Goal: Task Accomplishment & Management: Manage account settings

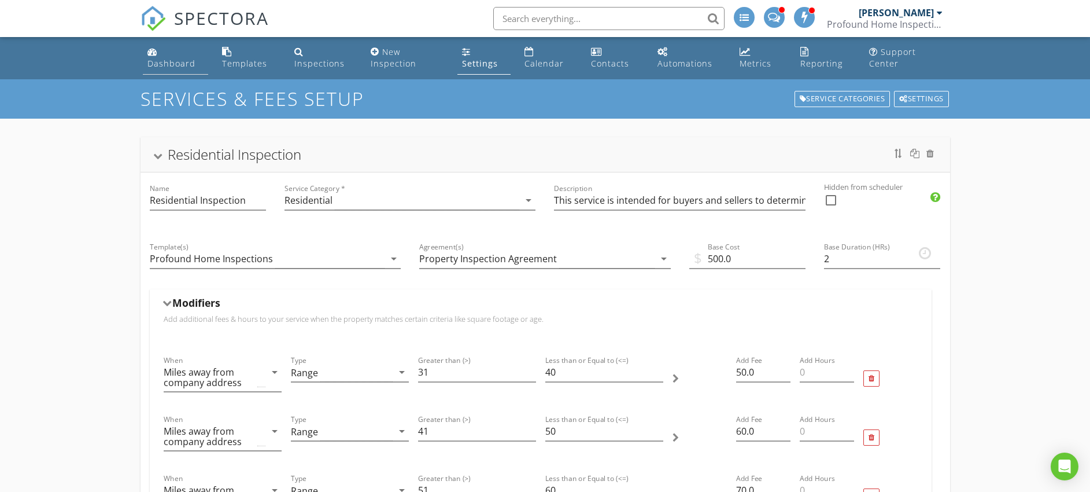
click at [172, 59] on div "Dashboard" at bounding box center [171, 63] width 48 height 11
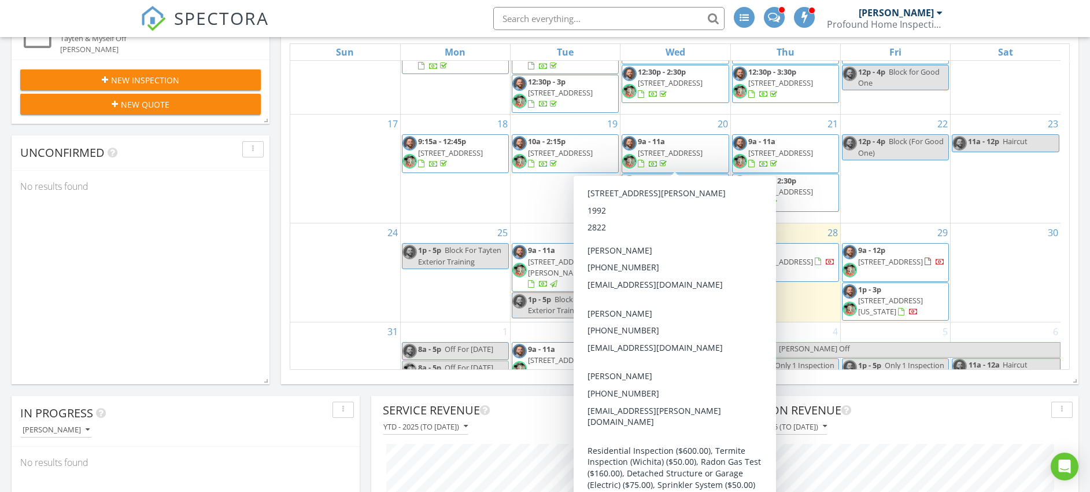
scroll to position [311, 0]
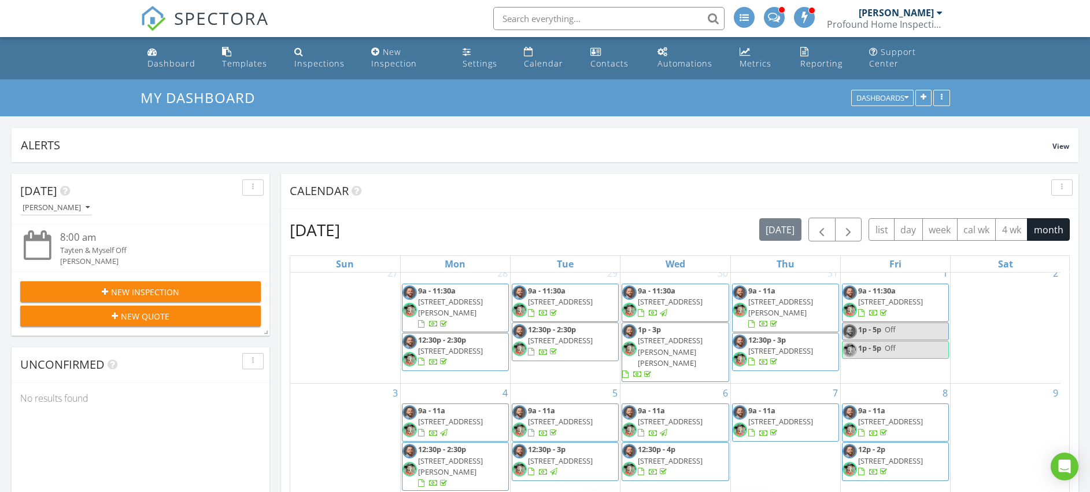
scroll to position [0, 0]
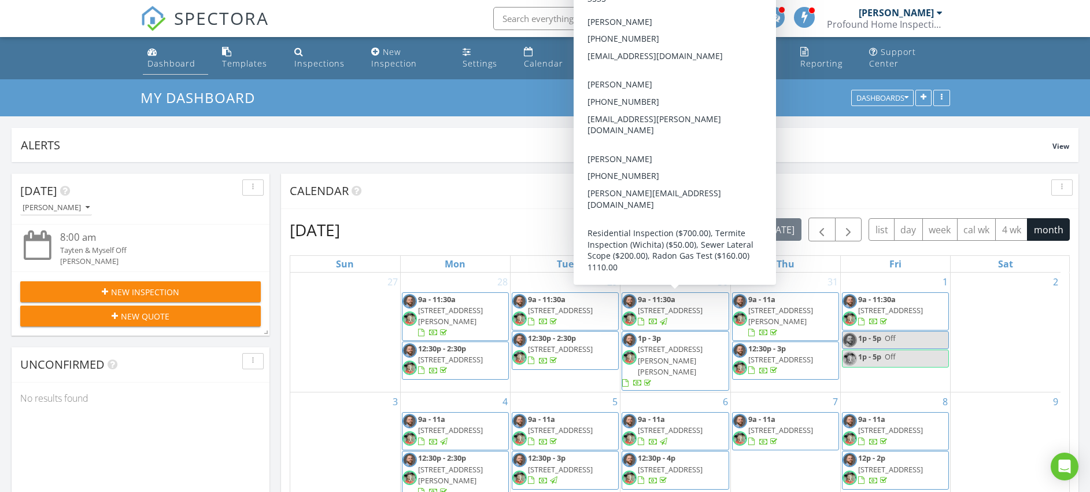
click at [162, 54] on link "Dashboard" at bounding box center [176, 58] width 66 height 33
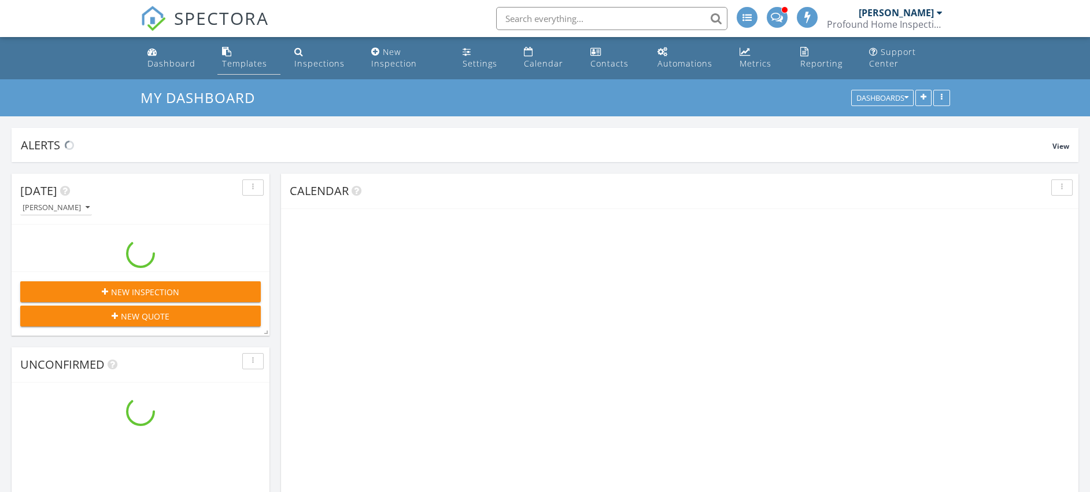
click at [228, 49] on div "Templates" at bounding box center [227, 51] width 10 height 9
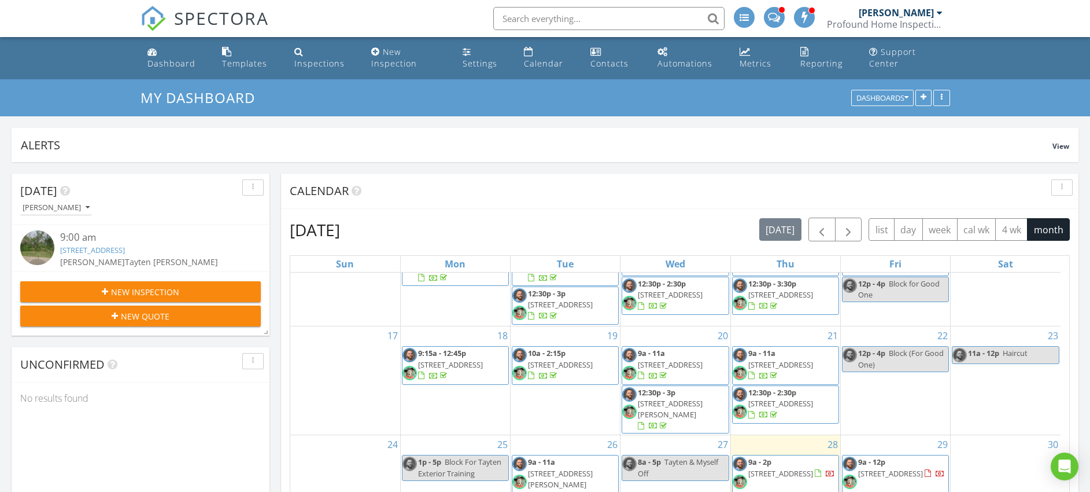
click at [786, 468] on span "10401 N Woodlawn Blvd, Valley Center 67147" at bounding box center [780, 473] width 65 height 10
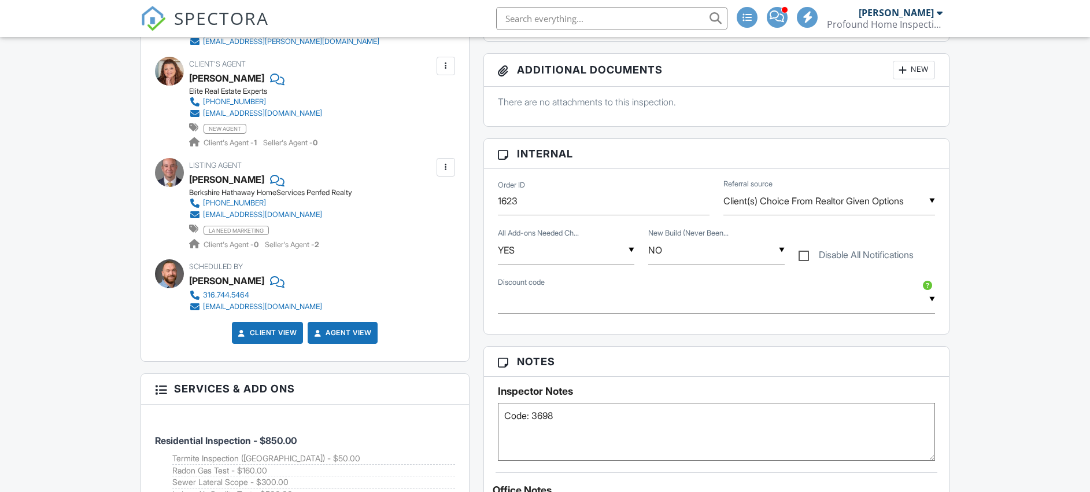
scroll to position [574, 0]
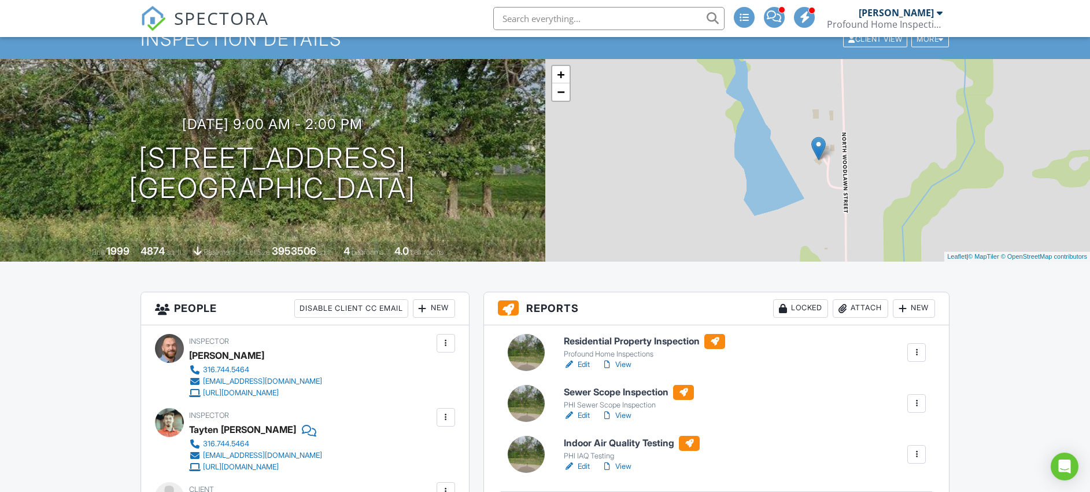
scroll to position [0, 0]
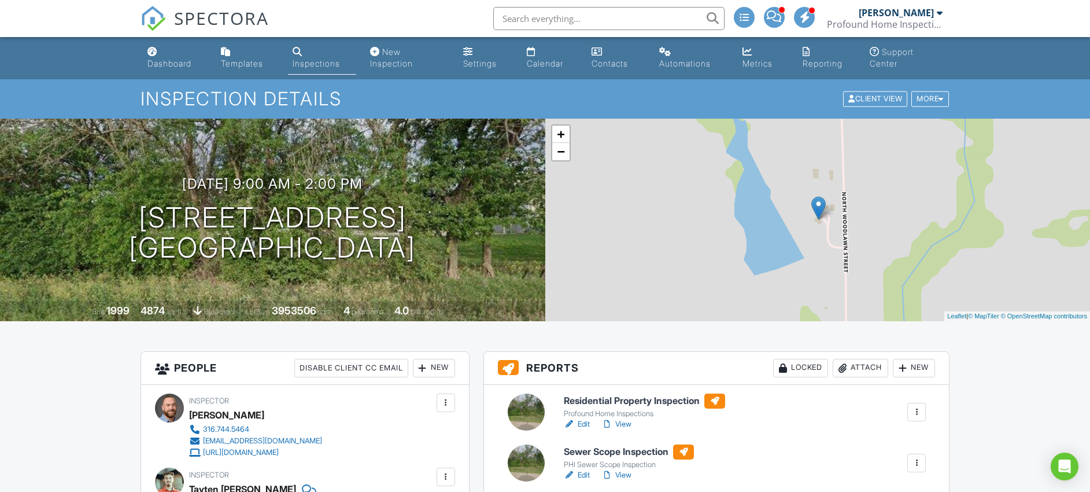
drag, startPoint x: 460, startPoint y: 253, endPoint x: 23, endPoint y: 230, distance: 438.3
click at [22, 230] on div "08/28/2025 9:00 am - 2:00 pm 10401 N Woodlawn Blvd Valley Center, KS 67147" at bounding box center [272, 219] width 545 height 87
click at [178, 65] on div "Dashboard" at bounding box center [169, 63] width 44 height 10
